Goal: Task Accomplishment & Management: Use online tool/utility

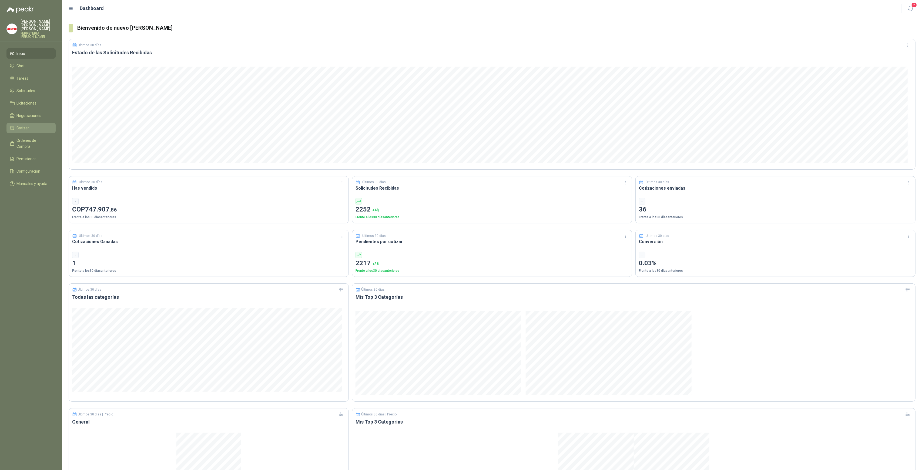
click at [32, 123] on link "Cotizar" at bounding box center [30, 128] width 49 height 10
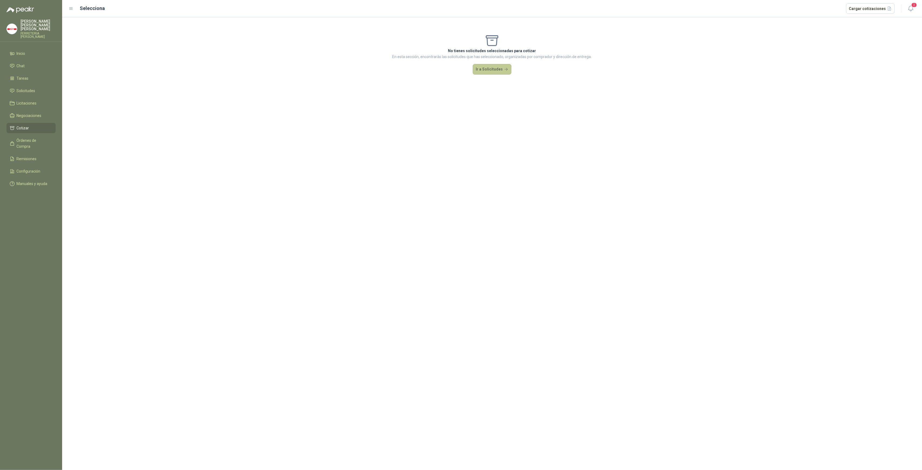
click at [483, 67] on button "Ir a Solicitudes" at bounding box center [492, 69] width 39 height 11
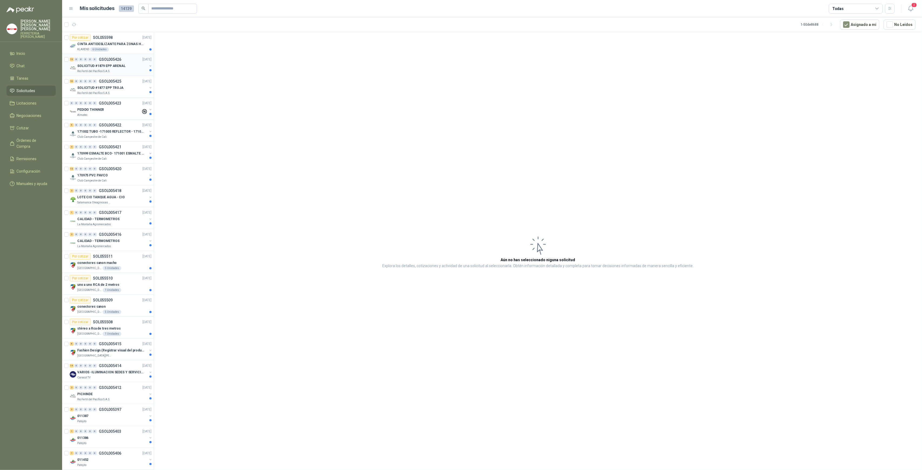
click at [116, 63] on div "SOLICITUD #1879 EPP ARENAL" at bounding box center [112, 66] width 70 height 6
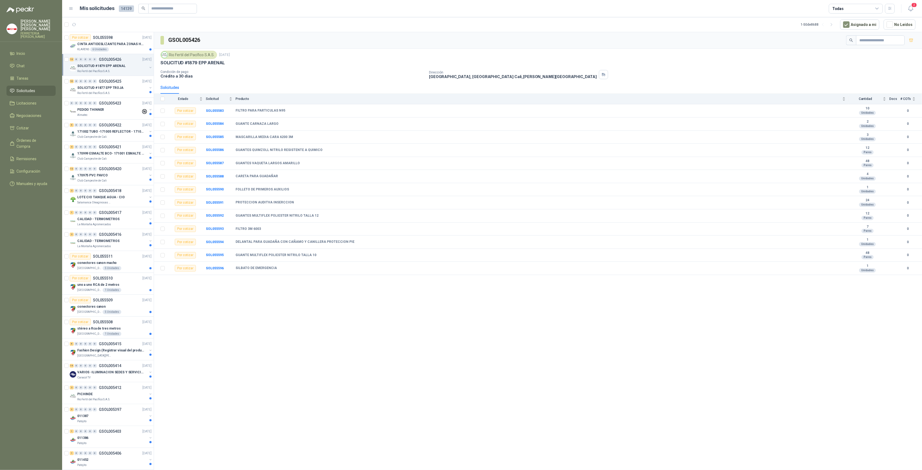
click at [120, 70] on div "Rio Fertil del Pacífico S.A.S." at bounding box center [112, 71] width 70 height 4
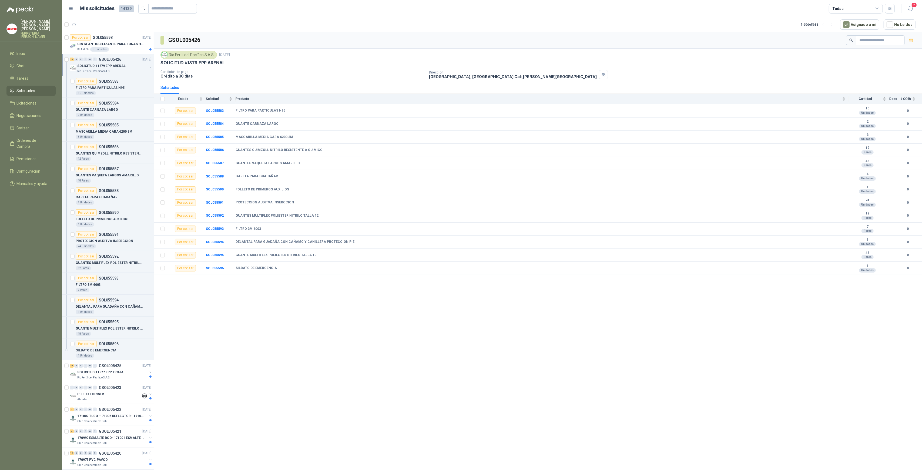
click at [116, 69] on div "Rio Fertil del Pacífico S.A.S." at bounding box center [112, 71] width 70 height 4
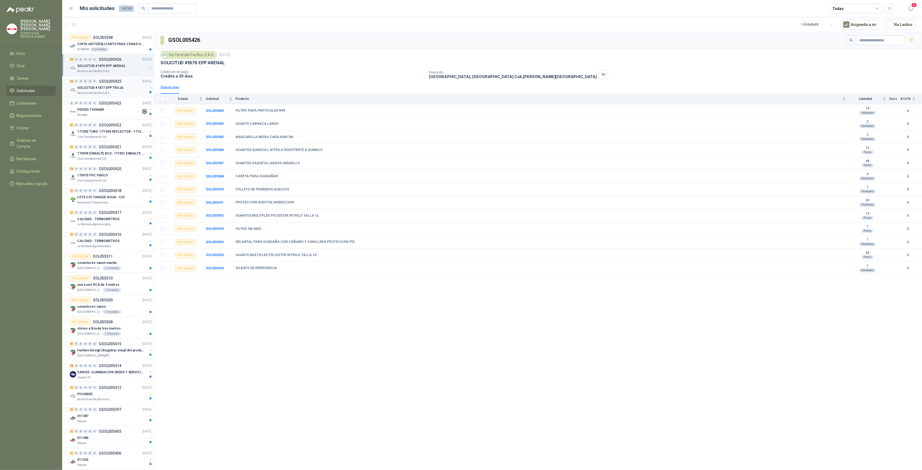
click at [116, 84] on div "10 0 0 0 0 0 GSOL005425 [DATE]" at bounding box center [111, 81] width 83 height 6
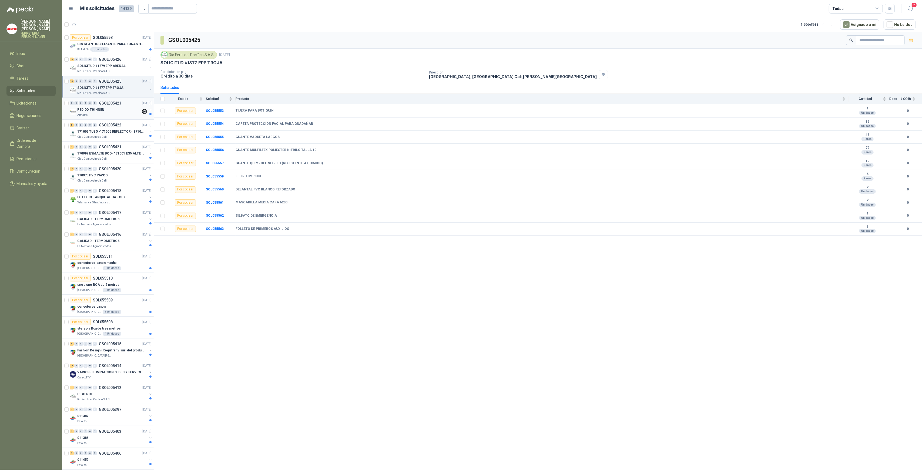
click at [120, 114] on div "Almatec" at bounding box center [109, 115] width 64 height 4
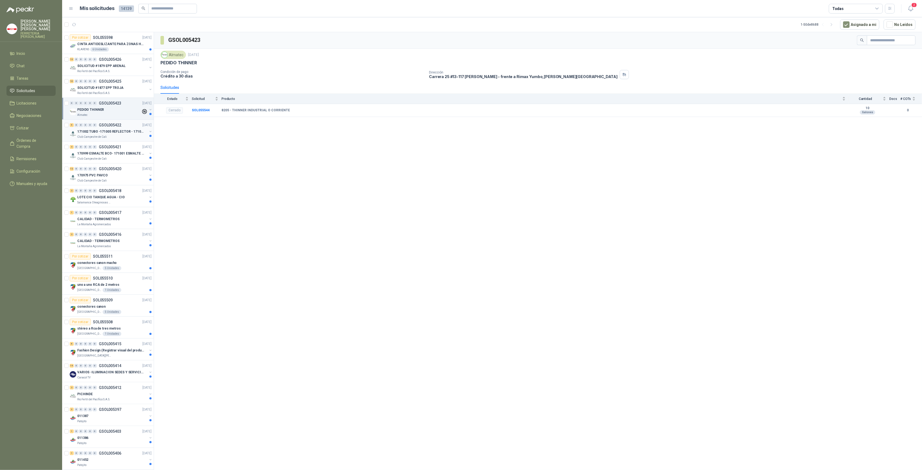
click at [120, 132] on p "171002 TUBO -171005 REFLECTOR - 171007 PANEL" at bounding box center [110, 131] width 67 height 5
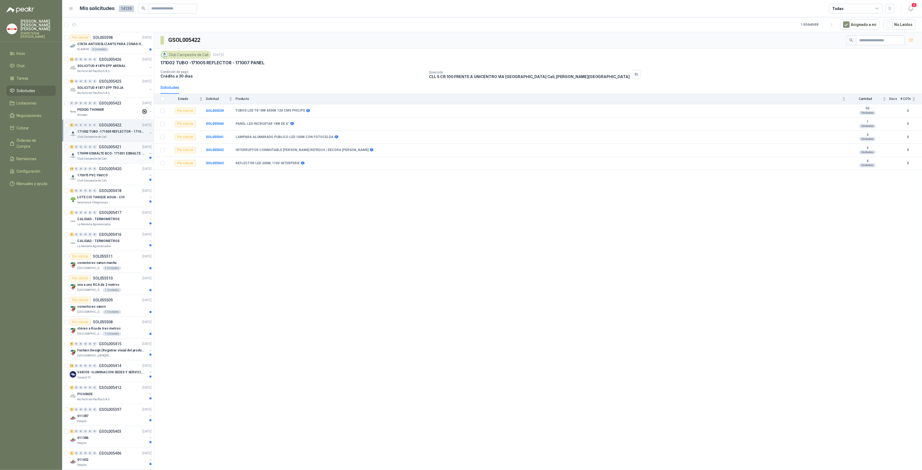
click at [112, 152] on p "170999 ESMALTE BCO- 171001 ESMALTE GRIS" at bounding box center [110, 153] width 67 height 5
click at [114, 175] on div "170975 PVC PAVCO" at bounding box center [112, 175] width 70 height 6
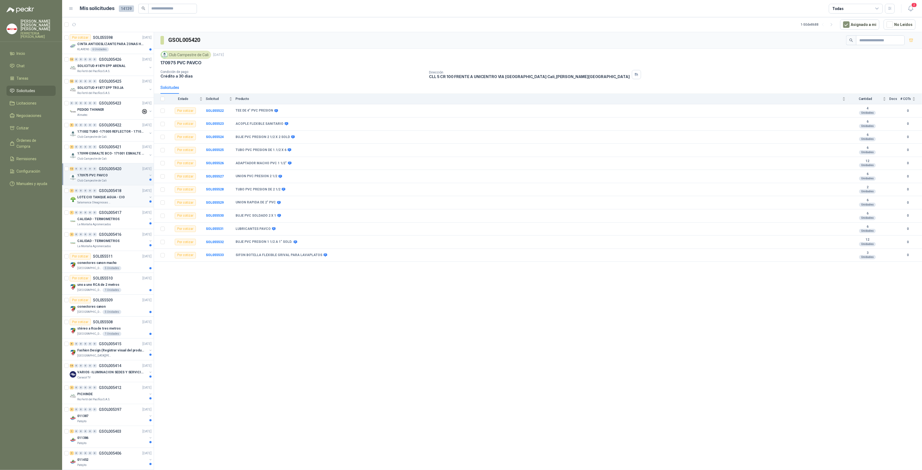
click at [111, 192] on p "GSOL005418" at bounding box center [110, 191] width 22 height 4
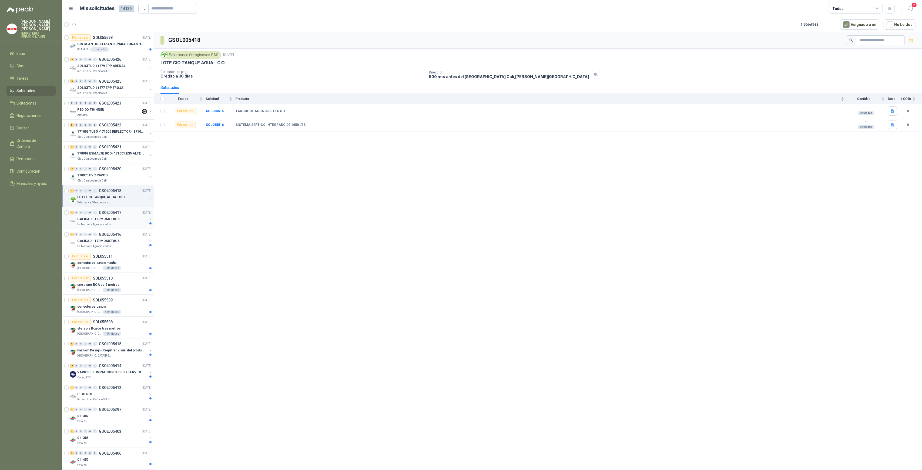
click at [104, 217] on p "CALIDAD - TERMOMETROS" at bounding box center [98, 219] width 42 height 5
click at [112, 238] on div "CALIDAD - TERMOMETROS" at bounding box center [112, 241] width 70 height 6
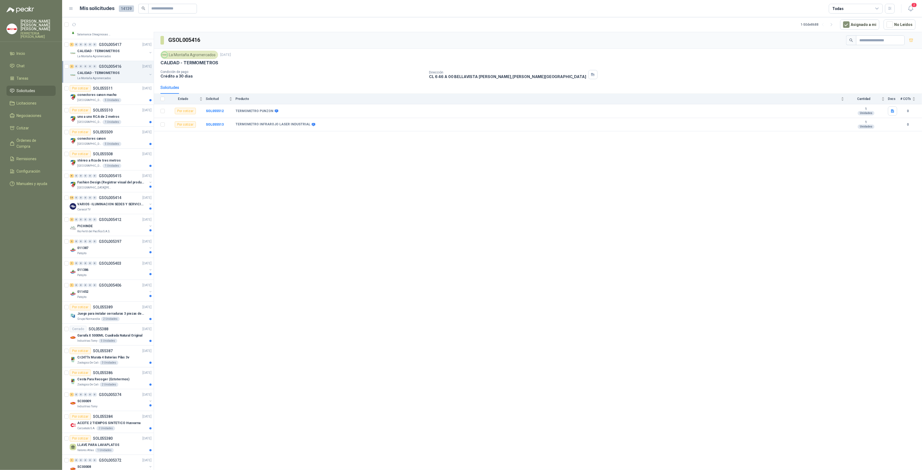
click at [116, 74] on p "CALIDAD - TERMOMETROS" at bounding box center [98, 73] width 42 height 5
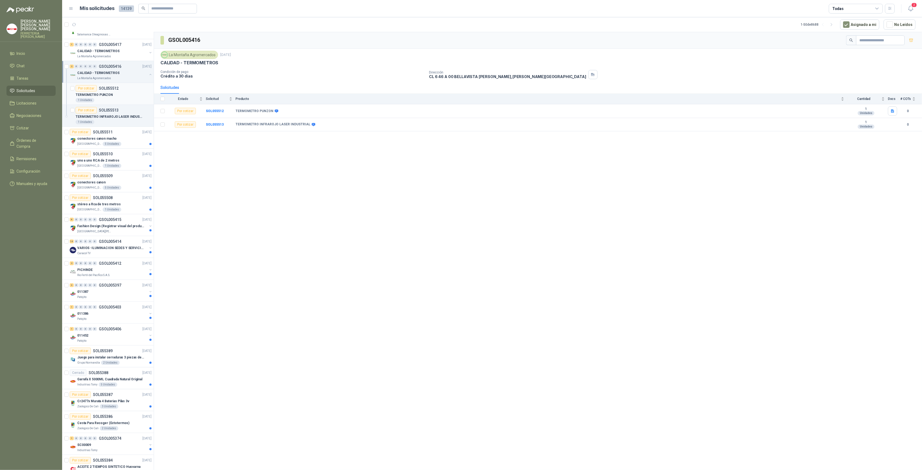
click at [111, 90] on p "SOL055512" at bounding box center [109, 88] width 20 height 4
click at [112, 112] on div "Por cotizar SOL055513" at bounding box center [97, 110] width 43 height 6
click at [109, 136] on p "conectores canon macho" at bounding box center [96, 138] width 39 height 5
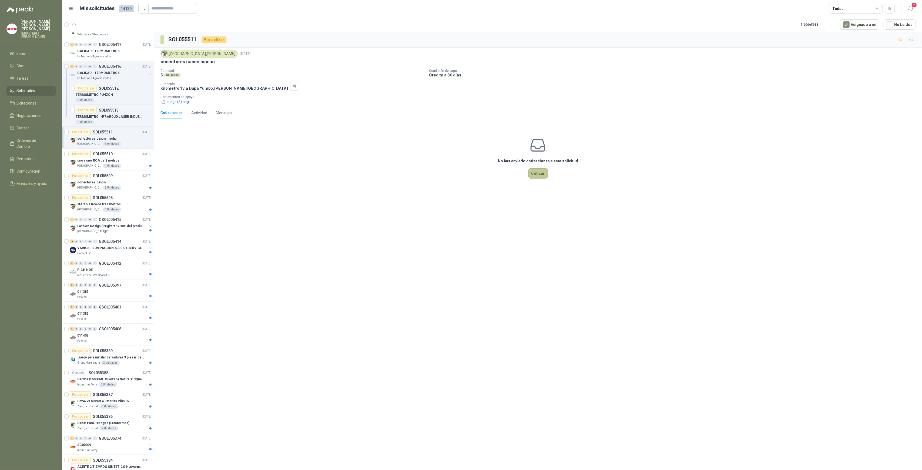
click at [530, 171] on button "Cotizar" at bounding box center [538, 173] width 19 height 10
click at [102, 180] on p "conectores canon" at bounding box center [91, 182] width 28 height 5
click at [100, 250] on div "VARIOS -ILUMINACION SEDES Y SERVICIOS" at bounding box center [112, 248] width 70 height 6
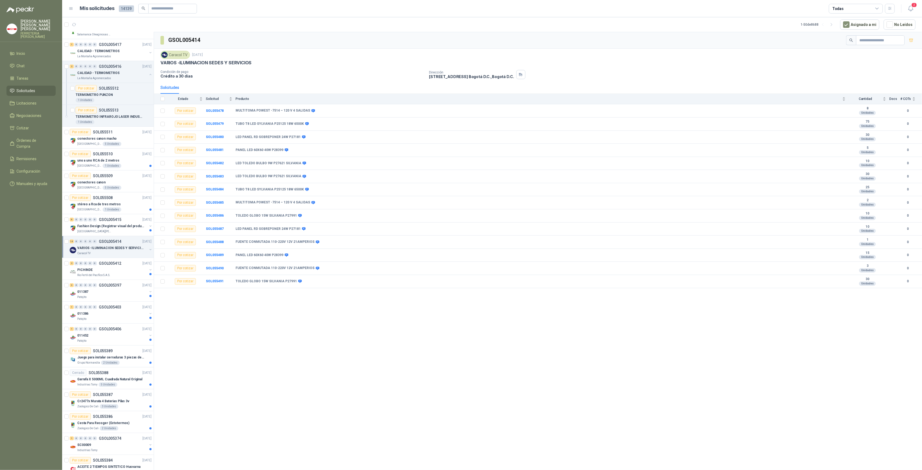
click at [468, 215] on div "TOLEDO GLOBO 15W SILVANIA P27991" at bounding box center [541, 216] width 610 height 4
click at [120, 263] on p "GSOL005412" at bounding box center [110, 264] width 22 height 4
click at [102, 273] on p "Rio Fertil del Pacífico S.A.S." at bounding box center [93, 275] width 33 height 4
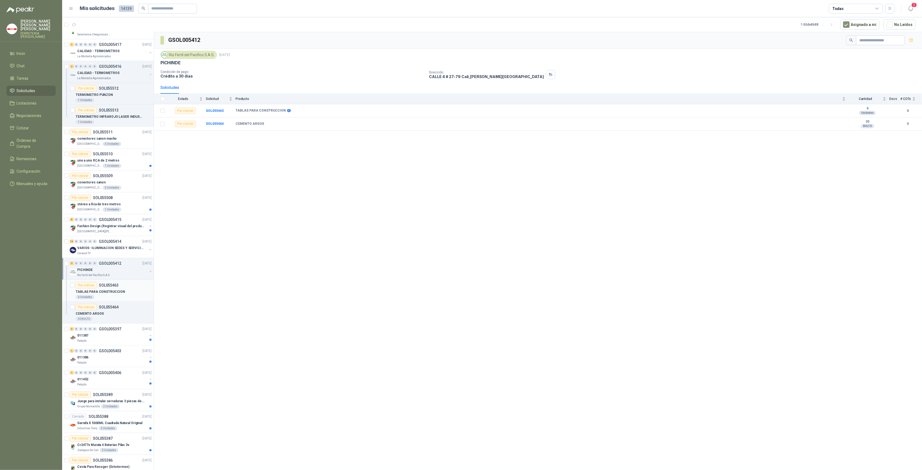
click at [103, 297] on div "6 Unidades" at bounding box center [114, 297] width 76 height 4
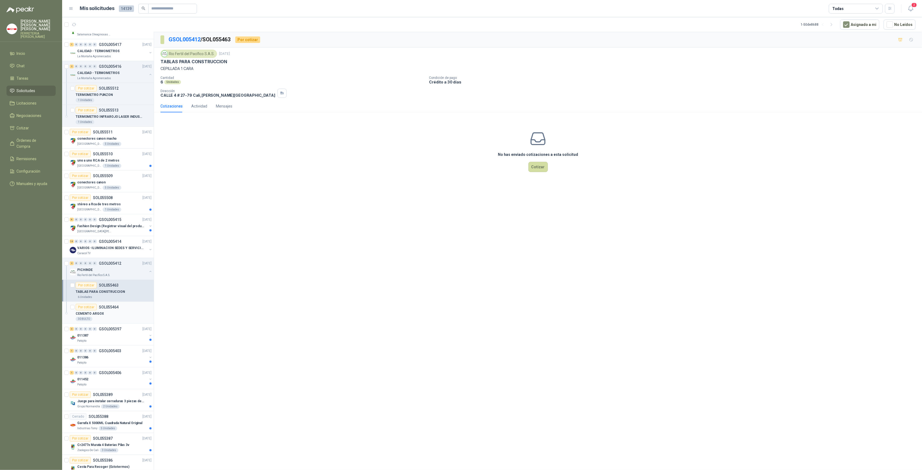
click at [108, 313] on div "CEMENTO ARGOX" at bounding box center [114, 314] width 76 height 6
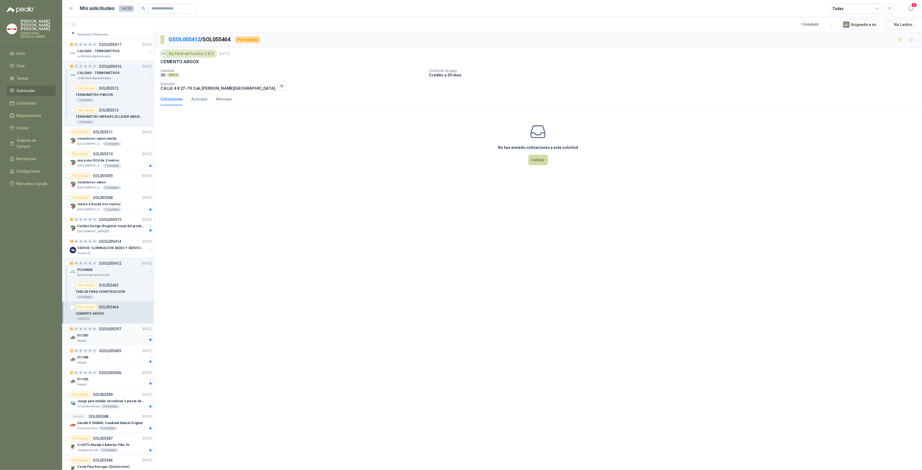
click at [90, 339] on div "Patojito" at bounding box center [112, 341] width 70 height 4
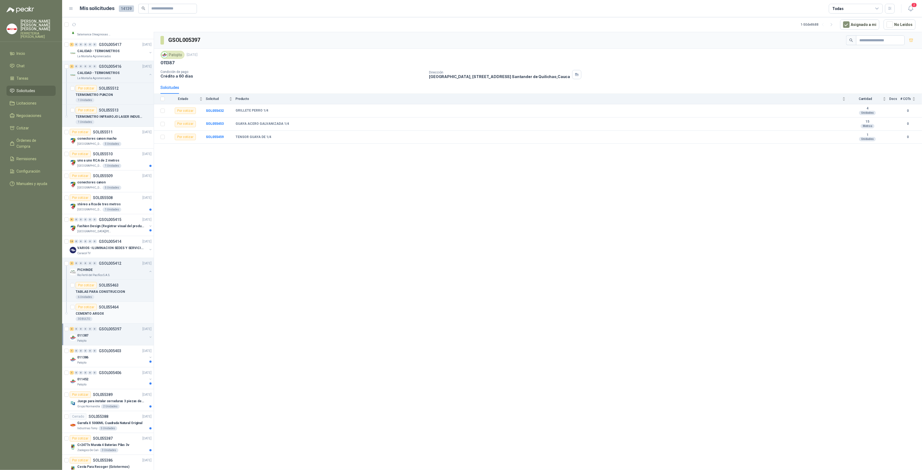
scroll to position [336, 0]
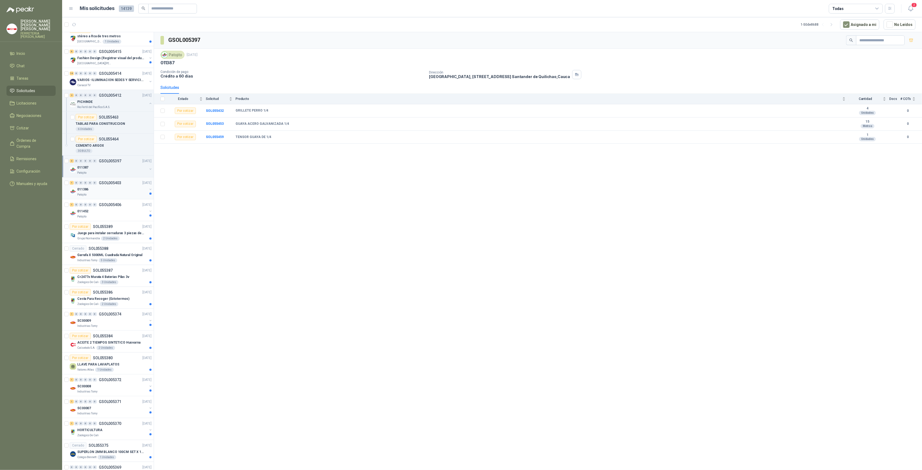
click at [122, 195] on div "Patojito" at bounding box center [112, 195] width 70 height 4
click at [103, 215] on div "Patojito" at bounding box center [112, 217] width 70 height 4
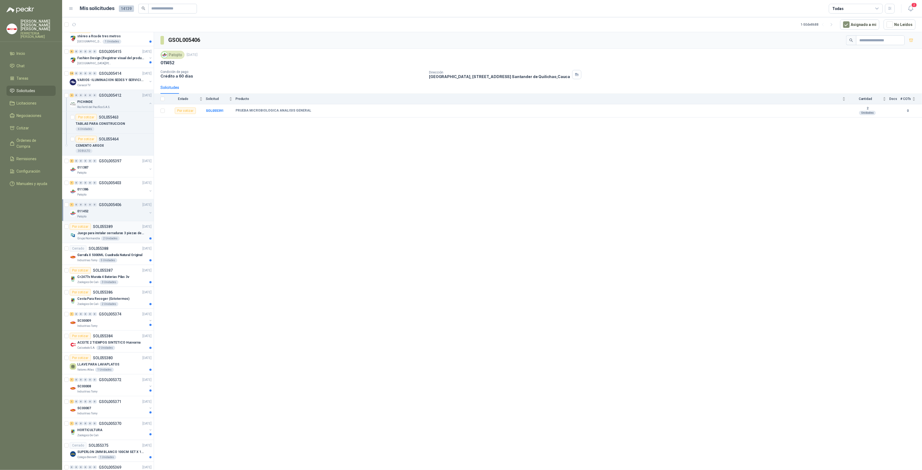
click at [99, 232] on p "Juego para instalar cerraduras 3 piezas de acero al carbono - Pretul" at bounding box center [110, 233] width 67 height 5
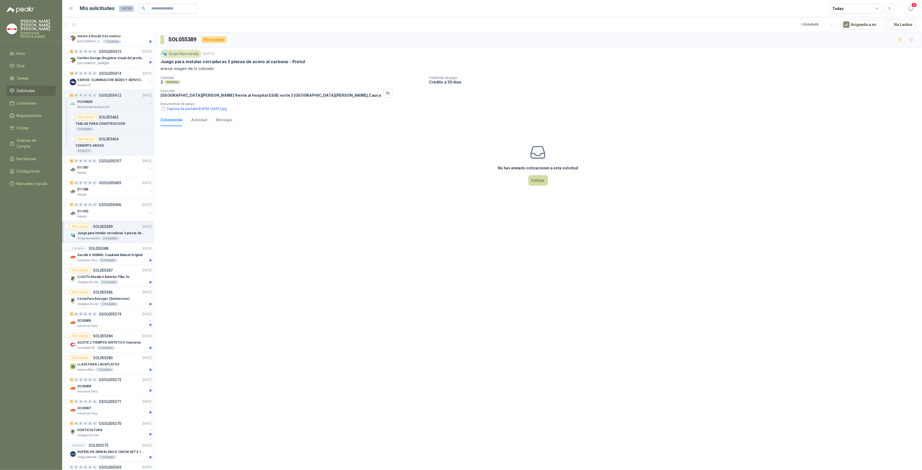
drag, startPoint x: 470, startPoint y: 260, endPoint x: 316, endPoint y: 238, distance: 155.9
click at [470, 260] on div "SOL055389 Por cotizar Grupo [PERSON_NAME] [DATE] Juego para instalar cerraduras…" at bounding box center [538, 252] width 768 height 440
click at [118, 211] on div "011452" at bounding box center [112, 211] width 70 height 6
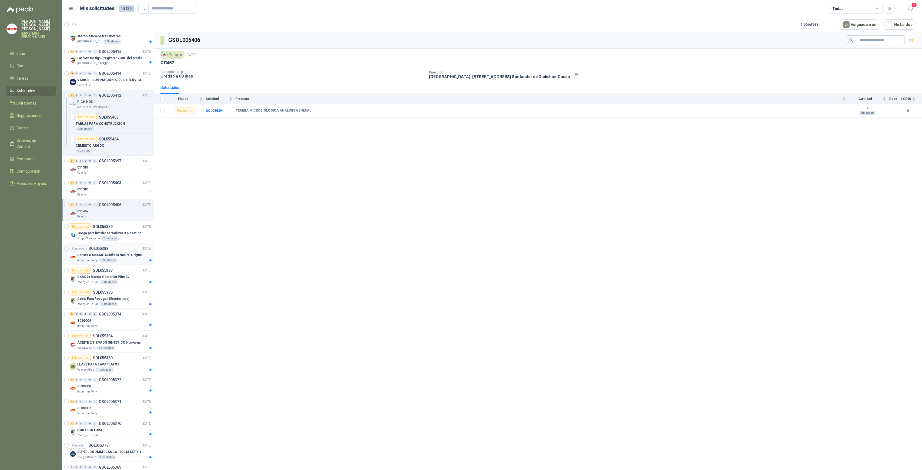
click at [120, 245] on div "Cerrado SOL055388 [DATE]" at bounding box center [111, 248] width 82 height 6
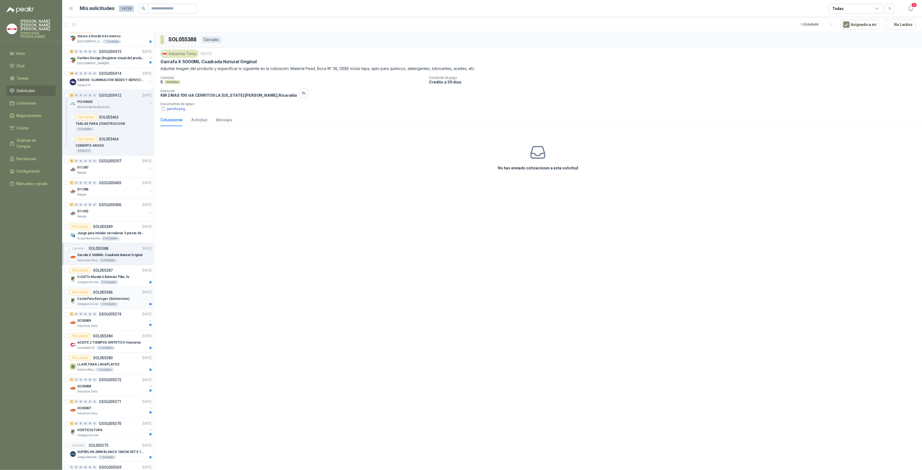
click at [127, 297] on div "Cesta Para Recoger (Ectotermos)" at bounding box center [114, 299] width 74 height 6
click at [123, 341] on p "ACEITE 2 TIEMPOS SINTETICO Husvarna" at bounding box center [108, 342] width 63 height 5
click at [121, 366] on div "LLAVE PARA LAVAPLATOS" at bounding box center [114, 364] width 74 height 6
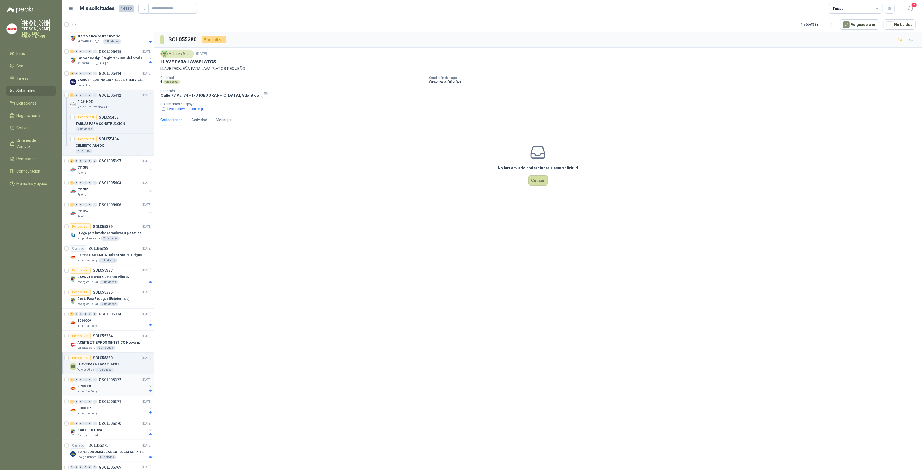
click at [104, 386] on div "SC00008" at bounding box center [112, 386] width 70 height 6
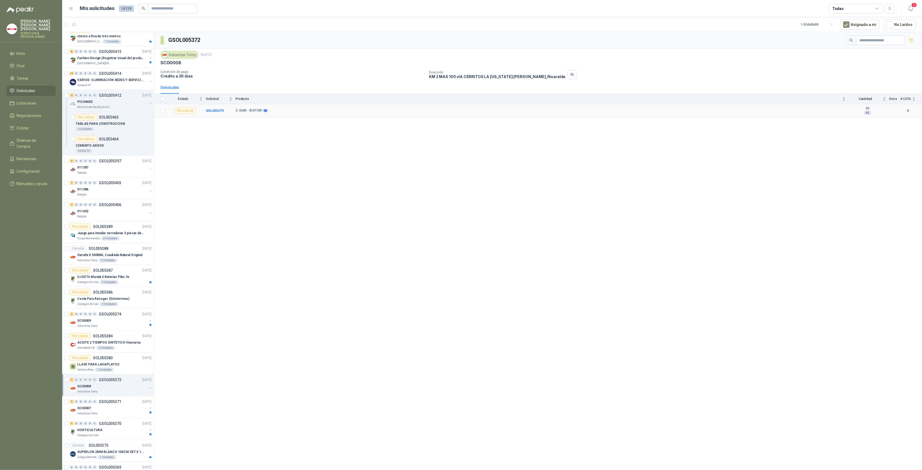
click at [250, 111] on b "C.SUM - BISTURI" at bounding box center [249, 111] width 27 height 4
click at [263, 111] on icon at bounding box center [265, 111] width 4 height 4
click at [214, 111] on b "SOL055379" at bounding box center [215, 111] width 18 height 4
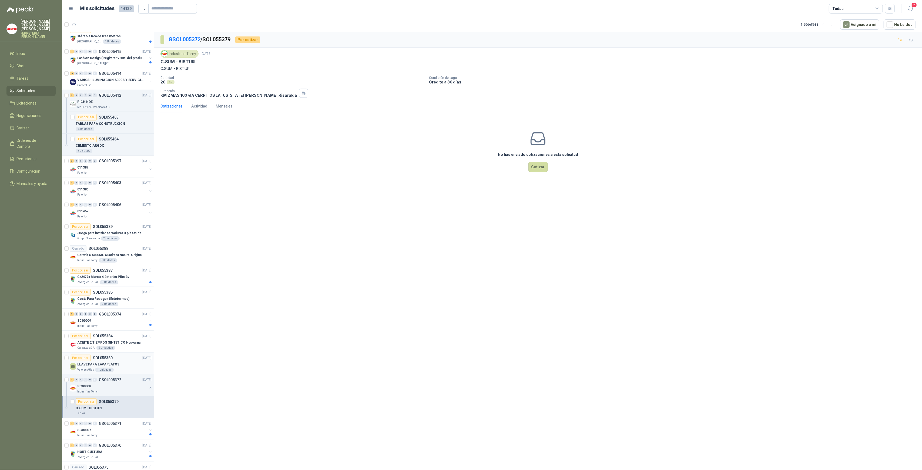
scroll to position [504, 0]
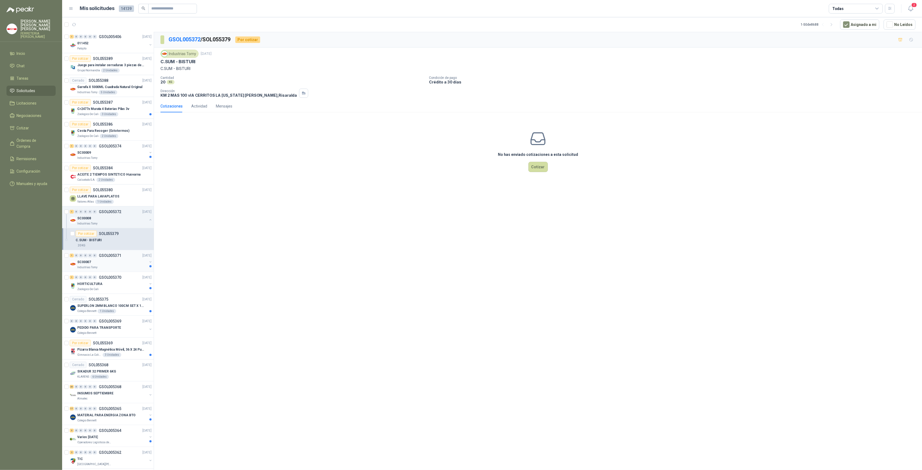
click at [107, 261] on div "SC00007" at bounding box center [112, 262] width 70 height 6
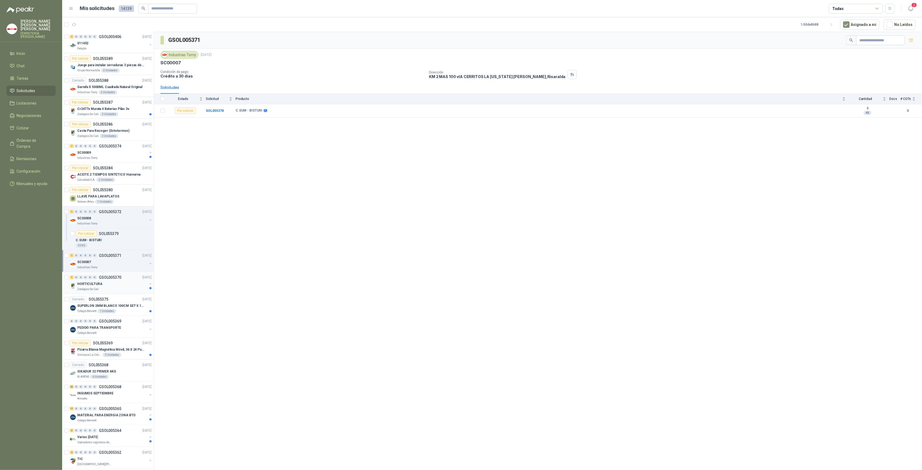
click at [109, 288] on div "Zoologico De Cali" at bounding box center [112, 289] width 70 height 4
click at [107, 313] on article "Cerrado SOL055375 [DATE] SUPERLON 2MM BLANCO 100CM SET X 150 METROS Colegio [PE…" at bounding box center [108, 305] width 92 height 22
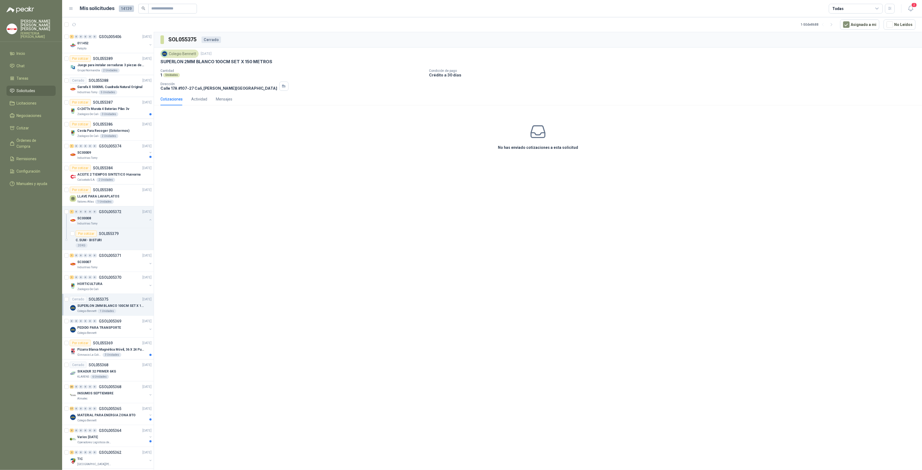
click at [378, 170] on div "SOL055375 Cerrado Colegio [PERSON_NAME] [DATE] SUPERLON 2MM BLANCO 100CM SET X …" at bounding box center [538, 252] width 768 height 440
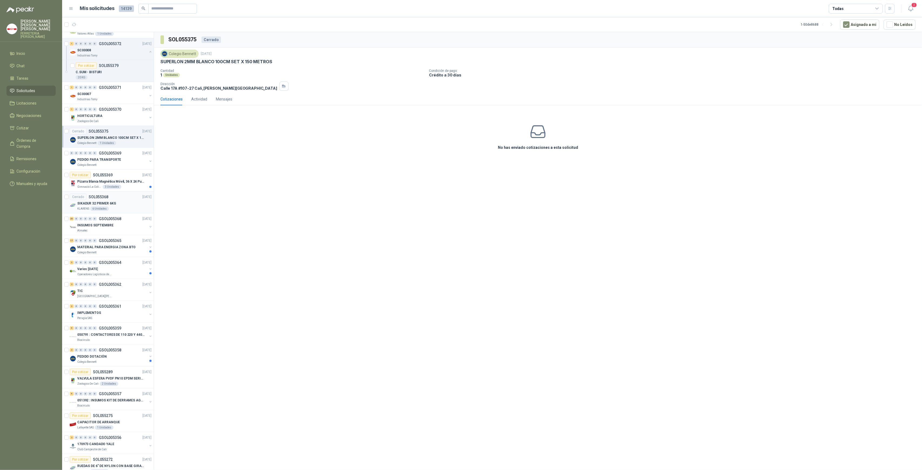
click at [119, 207] on div "KLARENS 6 Unidades" at bounding box center [114, 209] width 74 height 4
click at [114, 226] on div "INSUMOS SEPTIEMBRE" at bounding box center [112, 225] width 70 height 6
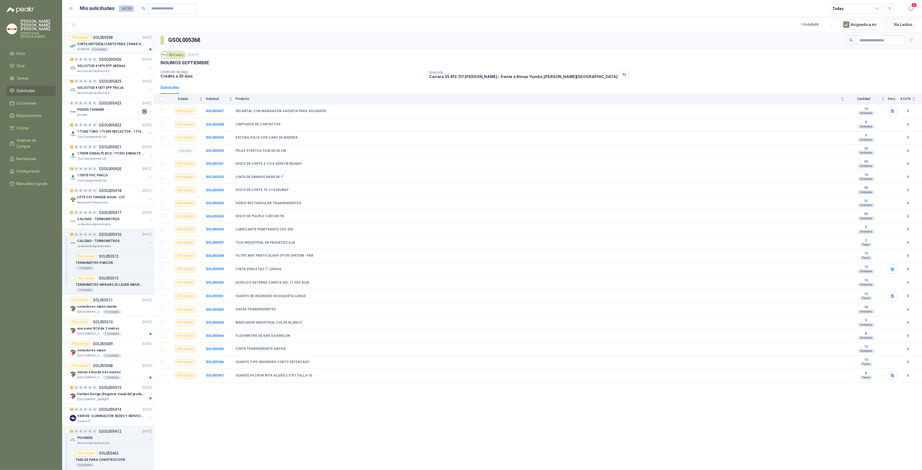
click at [115, 48] on div "KLARENS 6 Unidades" at bounding box center [114, 49] width 74 height 4
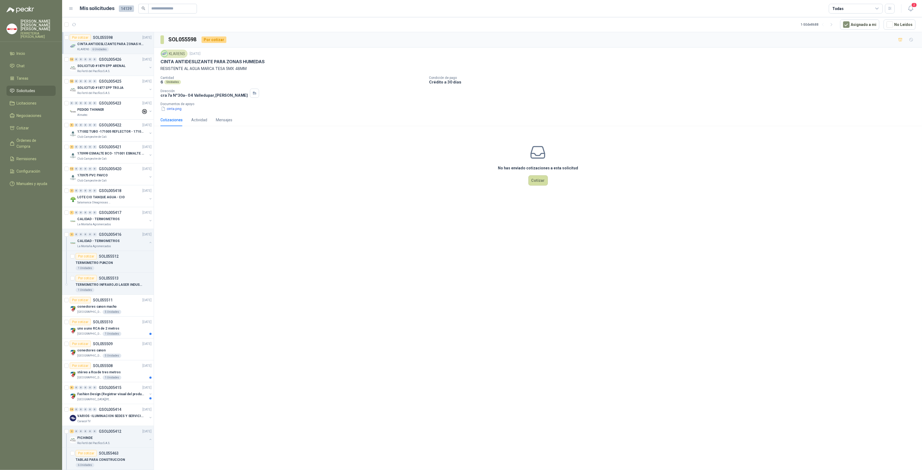
click at [121, 64] on p "SOLICITUD #1879 EPP ARENAL" at bounding box center [101, 66] width 48 height 5
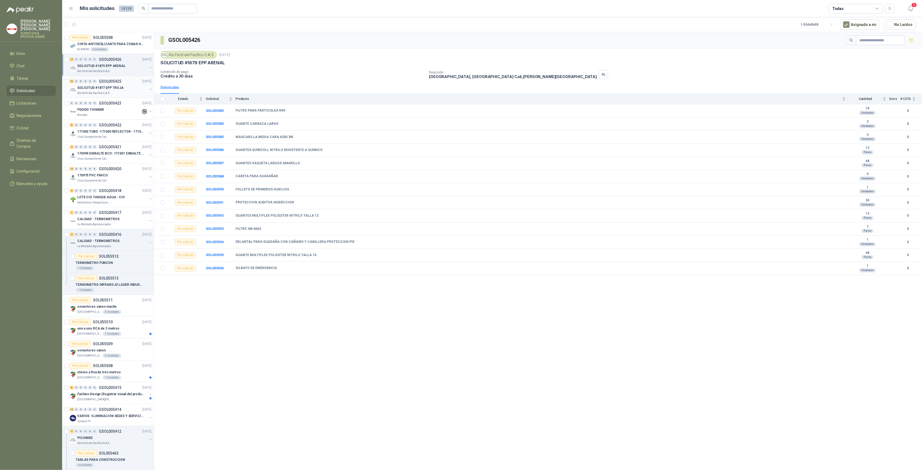
click at [133, 87] on div "SOLICITUD #1877 EPP TROJA" at bounding box center [112, 88] width 70 height 6
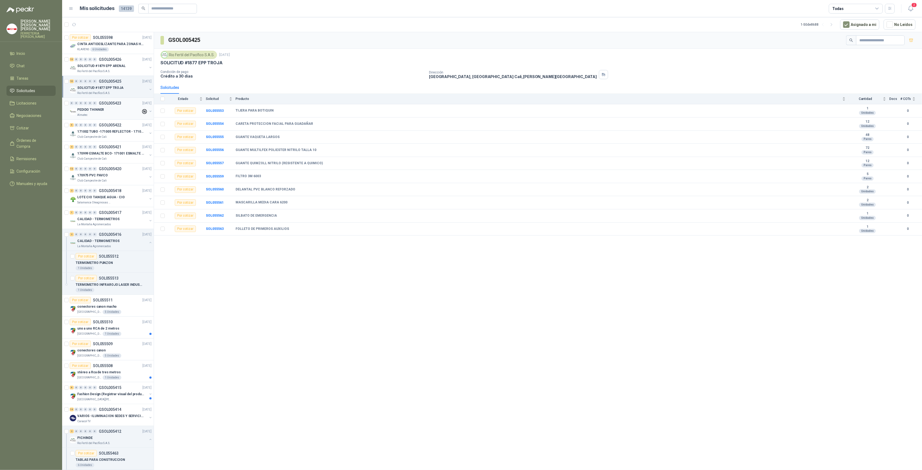
click at [121, 110] on div "PEDIDO THINNER" at bounding box center [109, 109] width 64 height 6
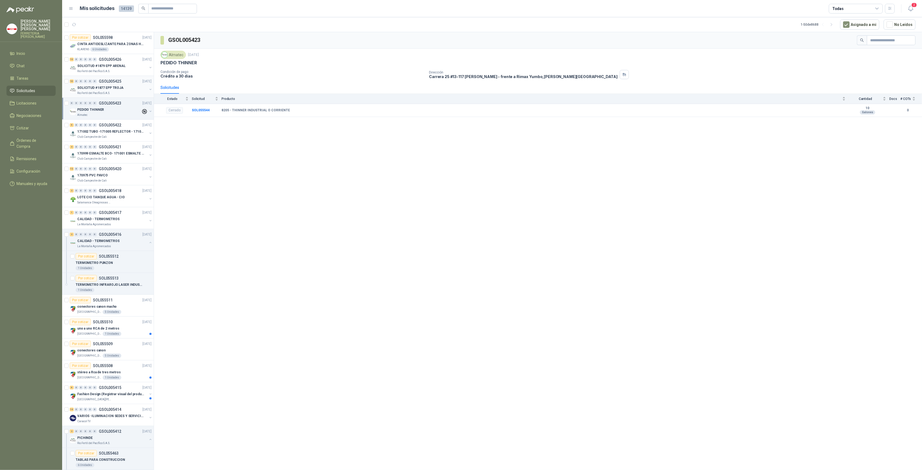
click at [119, 88] on p "SOLICITUD #1877 EPP TROJA" at bounding box center [100, 87] width 46 height 5
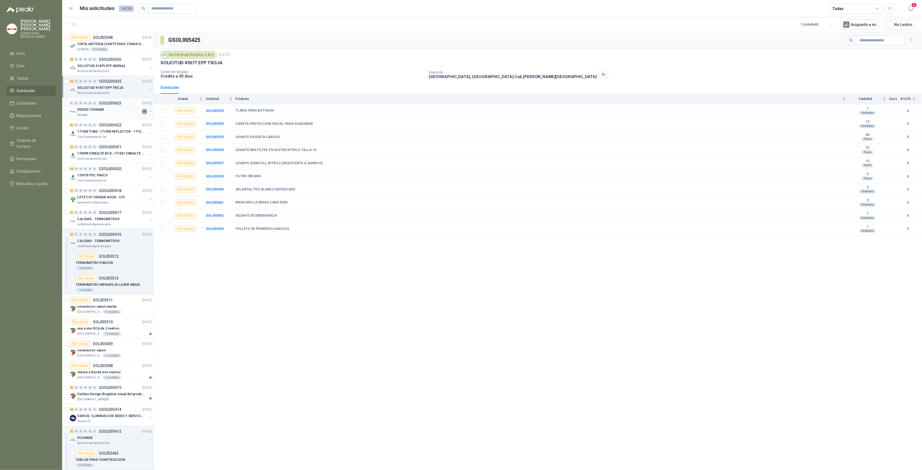
click at [116, 116] on div "Almatec" at bounding box center [109, 115] width 64 height 4
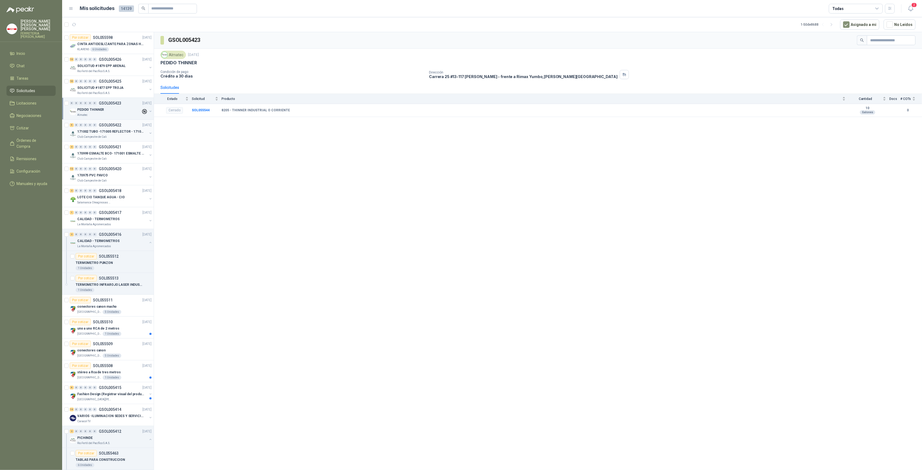
click at [116, 128] on div "5 0 0 0 0 0 GSOL005422 [DATE]" at bounding box center [111, 125] width 83 height 6
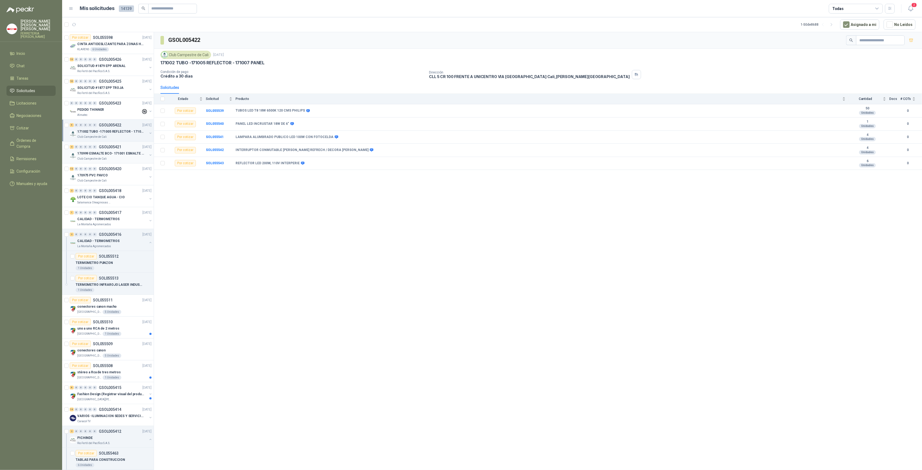
click at [114, 153] on p "170999 ESMALTE BCO- 171001 ESMALTE GRIS" at bounding box center [110, 153] width 67 height 5
click at [117, 181] on div "Club Campestre de Cali" at bounding box center [112, 181] width 70 height 4
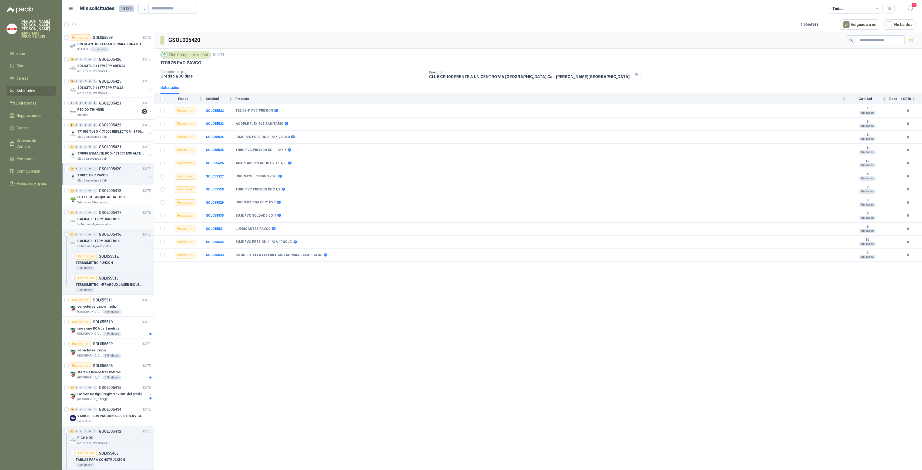
click at [105, 214] on p "GSOL005417" at bounding box center [110, 213] width 22 height 4
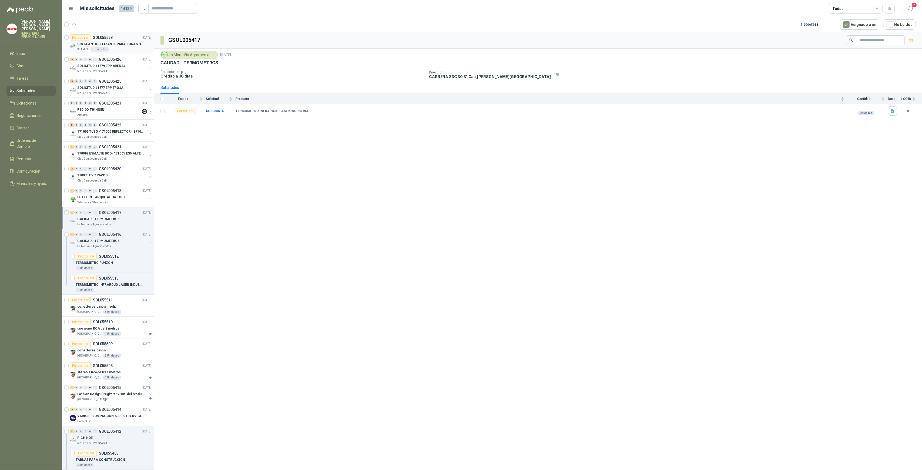
click at [120, 42] on p "CINTA ANTIDESLIZANTE PARA ZONAS HUMEDAS" at bounding box center [110, 44] width 67 height 5
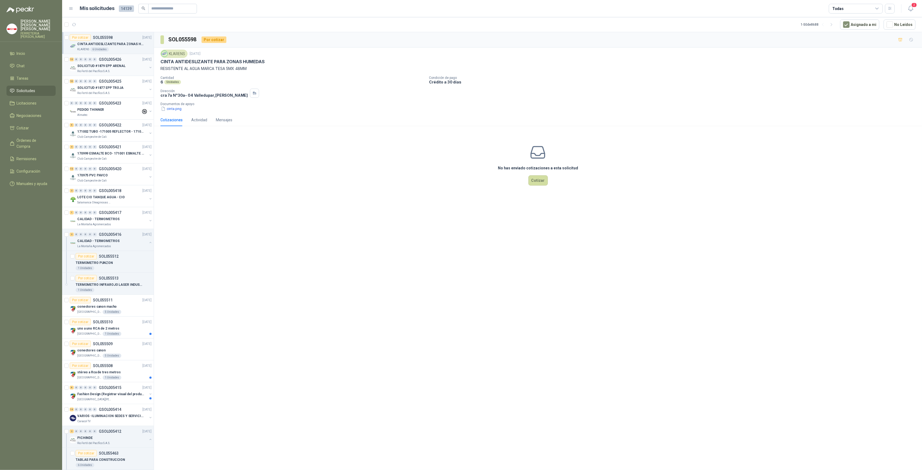
click at [102, 69] on p "Rio Fertil del Pacífico S.A.S." at bounding box center [93, 71] width 33 height 4
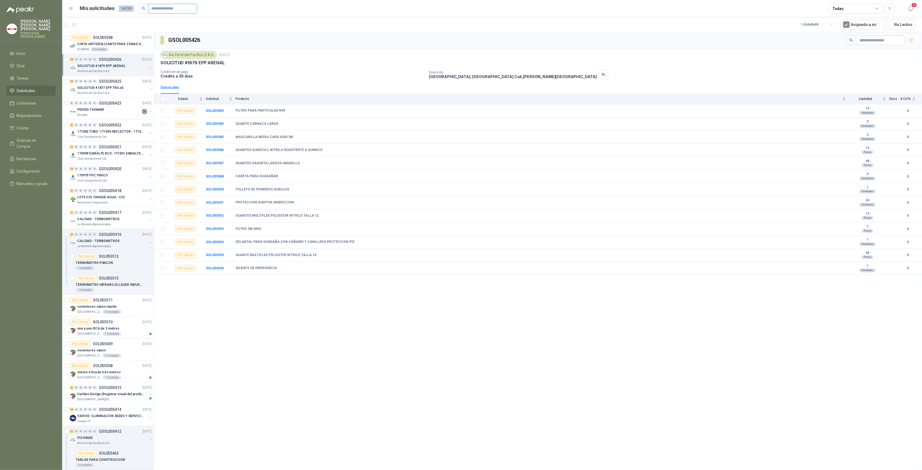
click at [162, 8] on input "text" at bounding box center [171, 8] width 38 height 9
type input "*****"
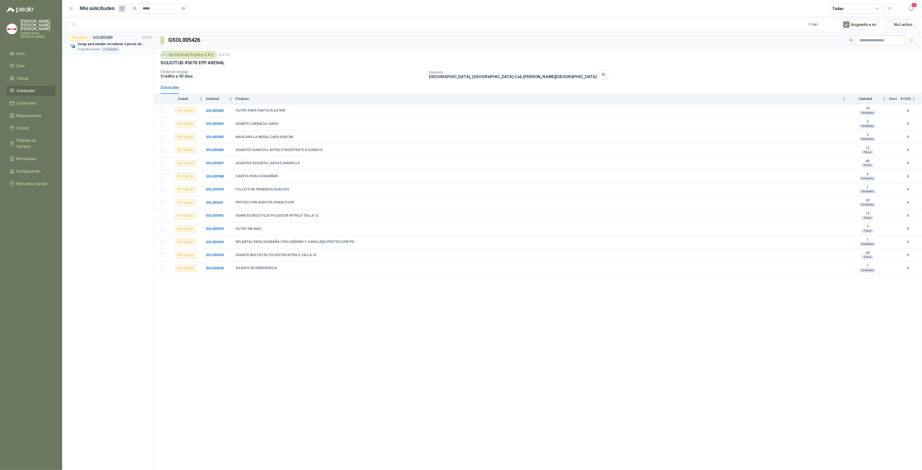
click at [101, 49] on div "2 Unidades" at bounding box center [110, 49] width 19 height 4
